Goal: Navigation & Orientation: Understand site structure

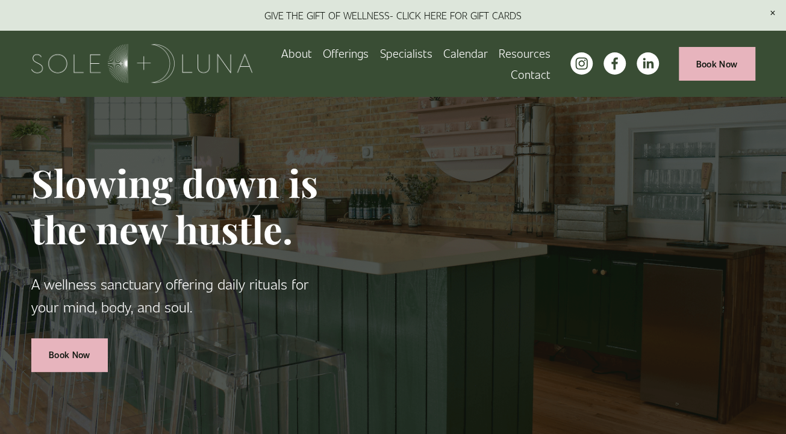
click at [0, 0] on span "Retail" at bounding box center [0, 0] width 0 height 0
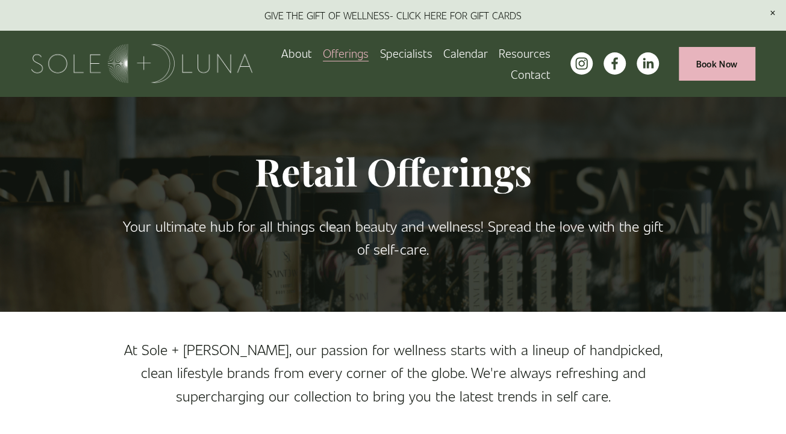
click at [311, 58] on link "About" at bounding box center [296, 53] width 31 height 20
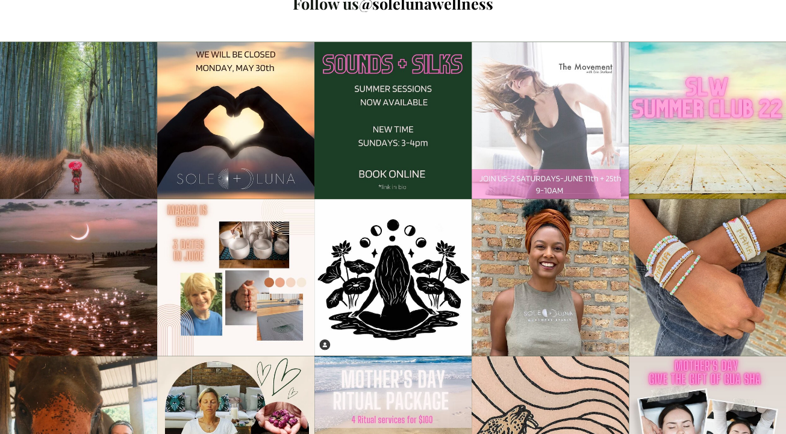
scroll to position [1551, 0]
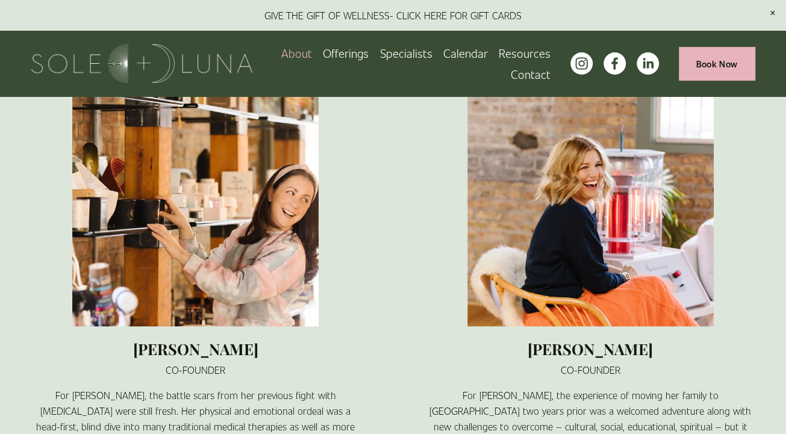
drag, startPoint x: 411, startPoint y: 178, endPoint x: 393, endPoint y: 134, distance: 47.9
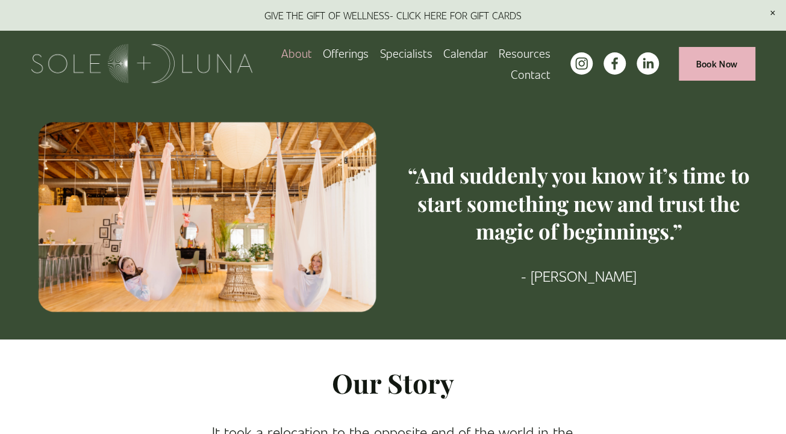
scroll to position [0, 0]
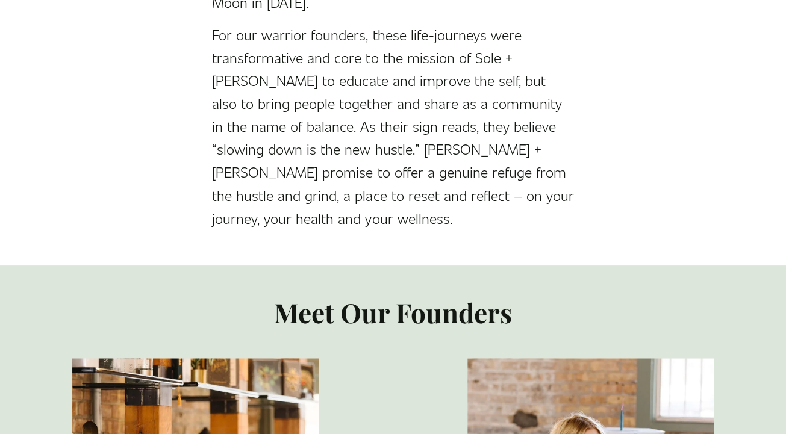
drag, startPoint x: 393, startPoint y: 134, endPoint x: 409, endPoint y: 197, distance: 65.3
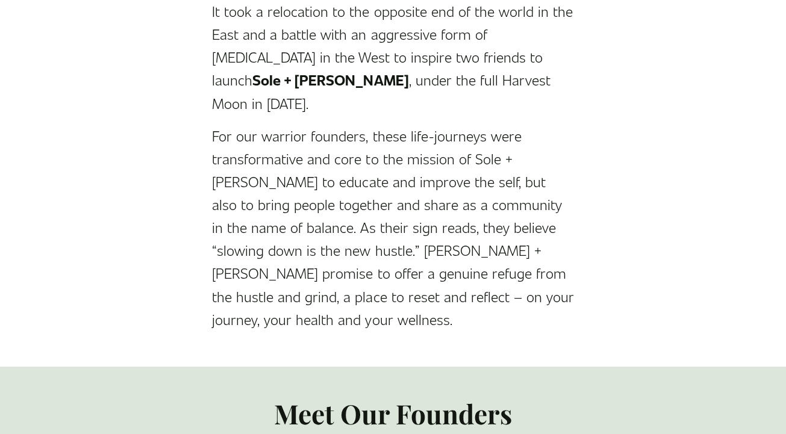
scroll to position [405, 0]
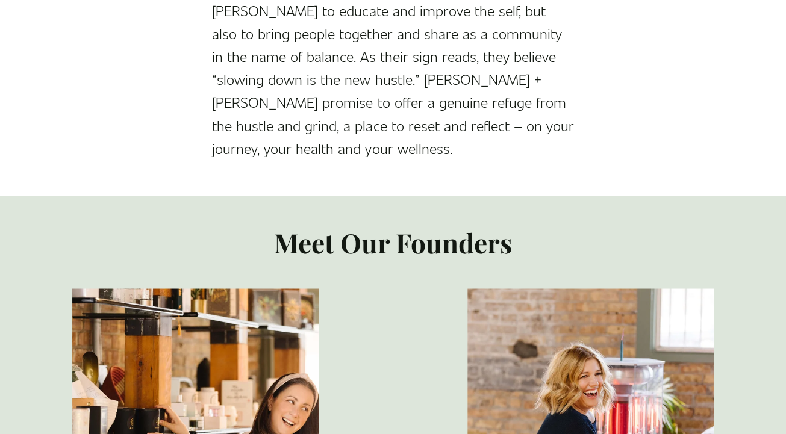
drag, startPoint x: 390, startPoint y: 101, endPoint x: 396, endPoint y: 161, distance: 60.4
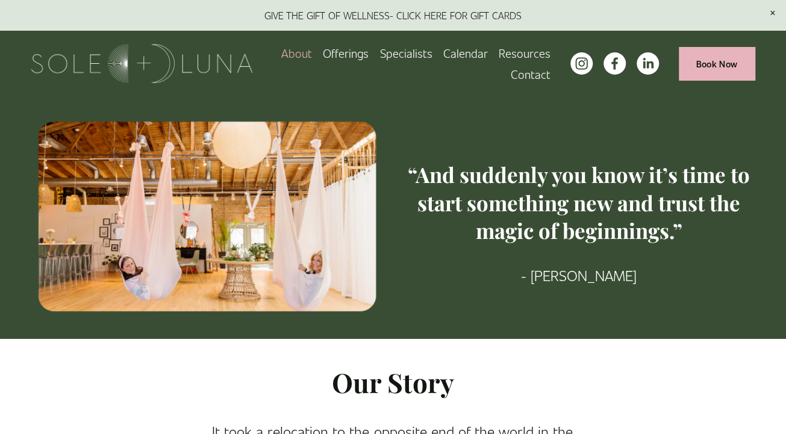
scroll to position [0, 0]
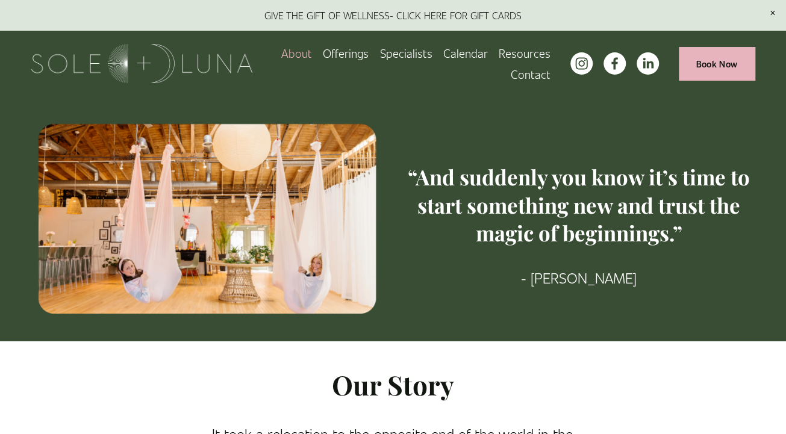
click at [0, 0] on span "Packages/Memberships" at bounding box center [0, 0] width 0 height 0
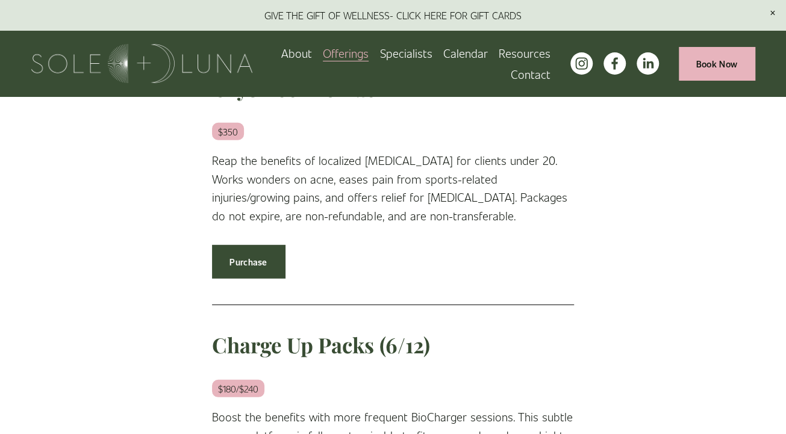
scroll to position [1575, 0]
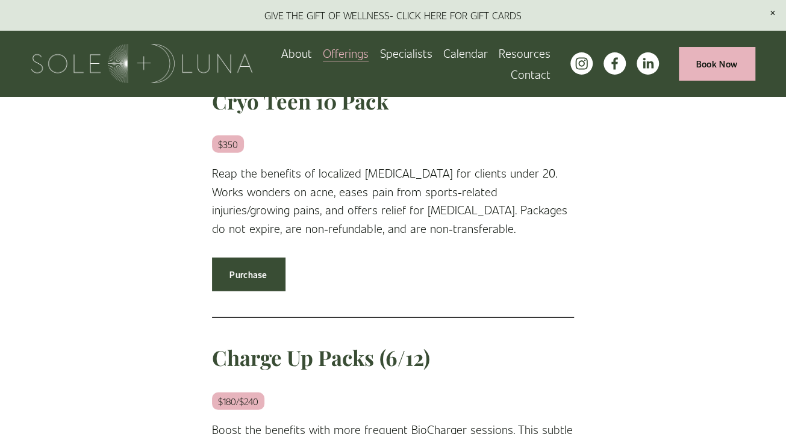
drag, startPoint x: 0, startPoint y: 0, endPoint x: 335, endPoint y: 49, distance: 338.4
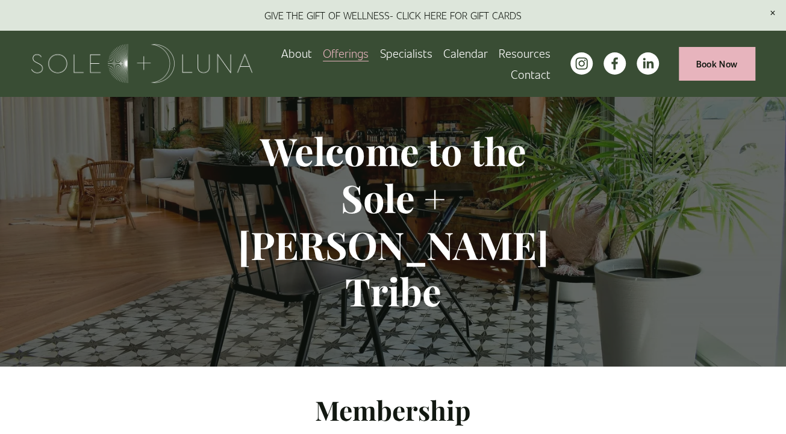
scroll to position [0, 0]
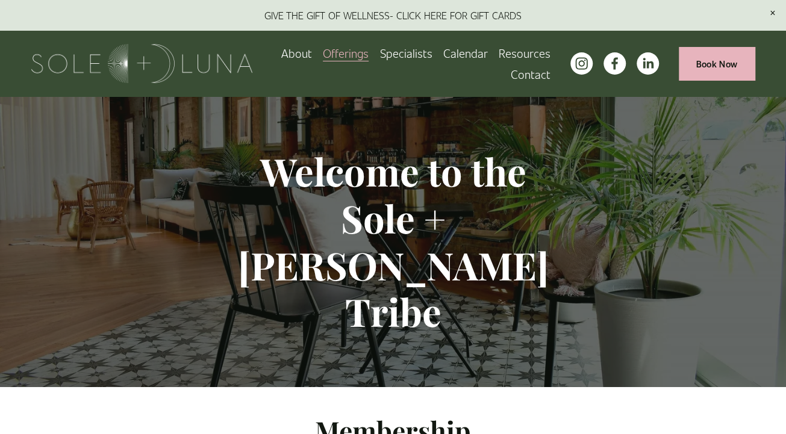
click at [0, 0] on span "Rituals" at bounding box center [0, 0] width 0 height 0
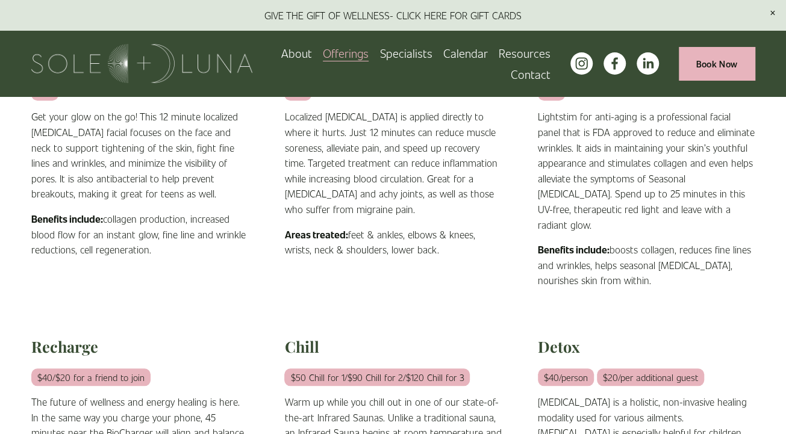
scroll to position [301, 0]
